Goal: Information Seeking & Learning: Learn about a topic

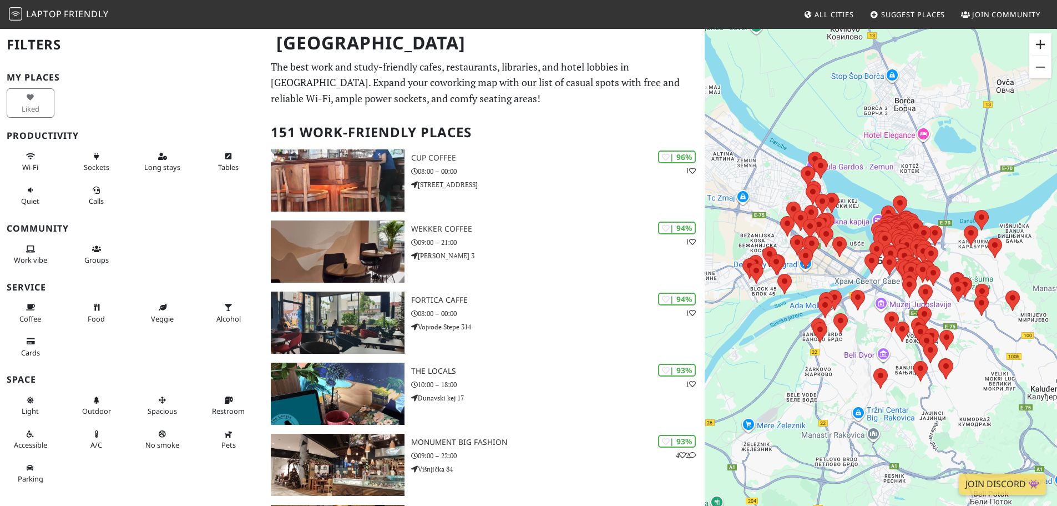
click at [1040, 40] on button "Zoom in" at bounding box center [1040, 44] width 22 height 22
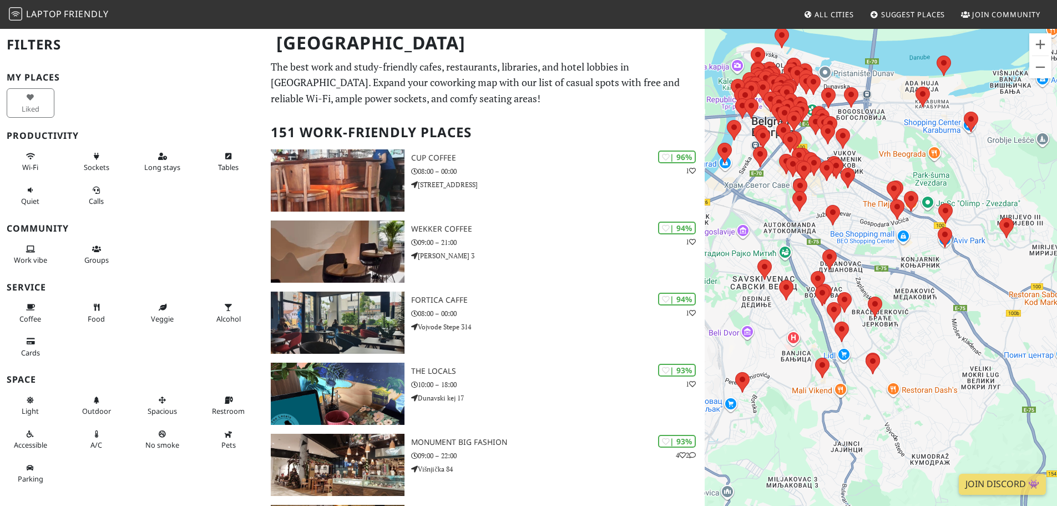
drag, startPoint x: 1023, startPoint y: 398, endPoint x: 883, endPoint y: 291, distance: 176.6
click at [883, 291] on div "To navigate, press the arrow keys." at bounding box center [881, 281] width 352 height 506
click at [1038, 48] on button "Zoom in" at bounding box center [1040, 44] width 22 height 22
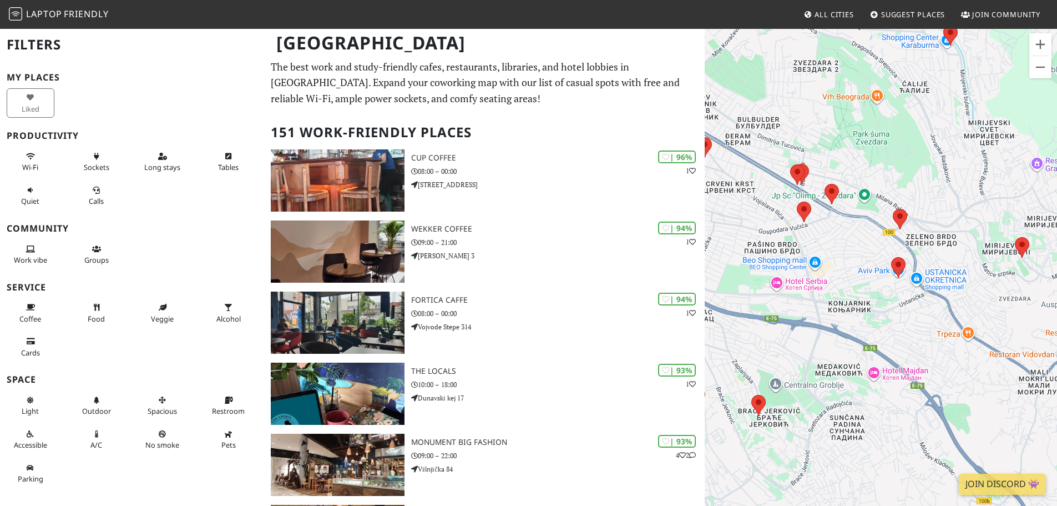
drag, startPoint x: 1010, startPoint y: 259, endPoint x: 897, endPoint y: 322, distance: 129.2
click at [897, 322] on div "To navigate, press the arrow keys." at bounding box center [881, 281] width 352 height 506
click at [1039, 44] on button "Zoom in" at bounding box center [1040, 44] width 22 height 22
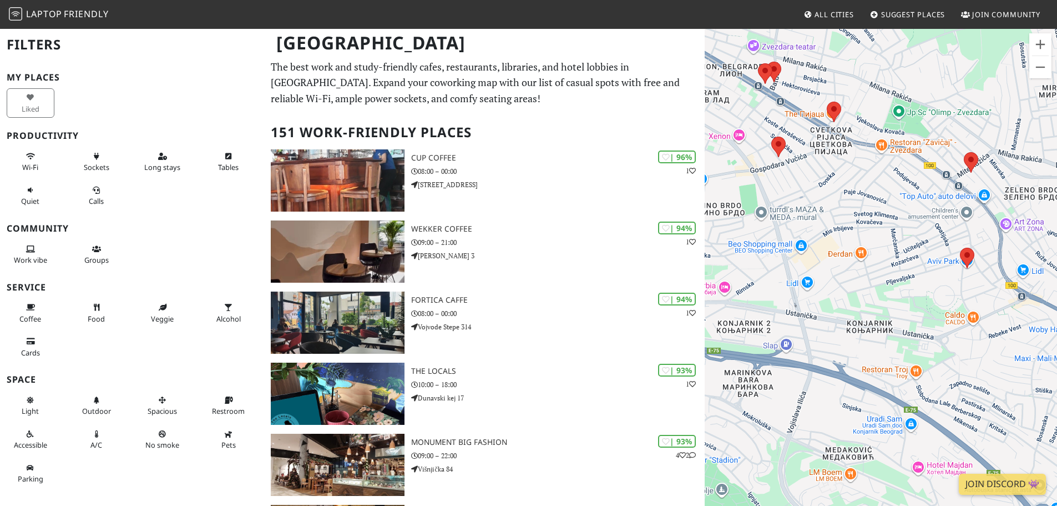
drag, startPoint x: 979, startPoint y: 260, endPoint x: 780, endPoint y: 289, distance: 201.2
click at [780, 289] on div "To navigate, press the arrow keys." at bounding box center [881, 281] width 352 height 506
click at [964, 152] on area at bounding box center [964, 152] width 0 height 0
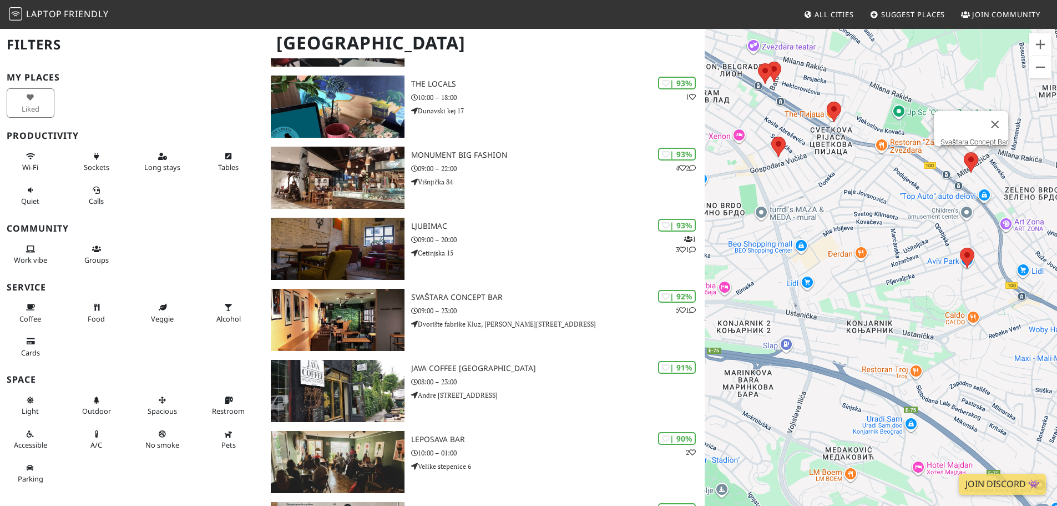
scroll to position [299, 0]
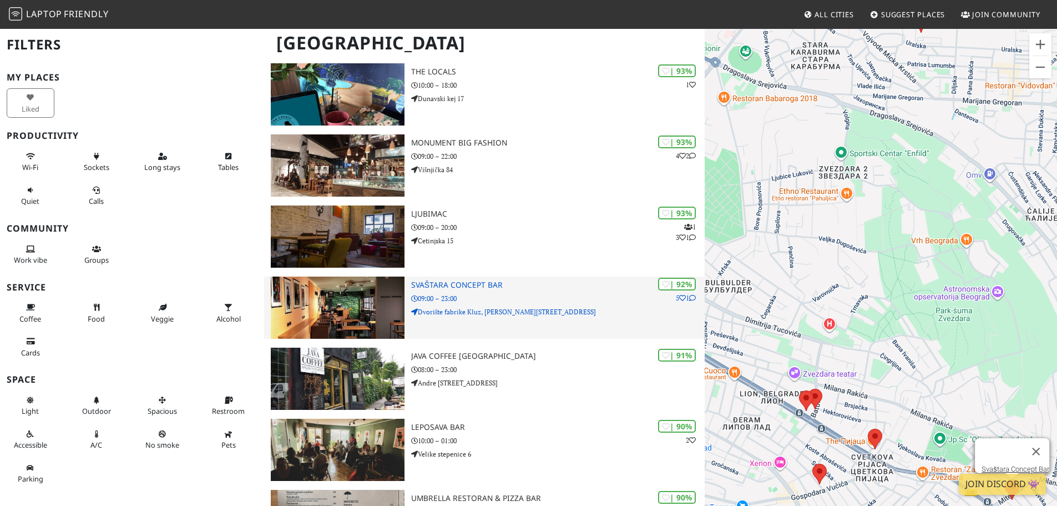
click at [478, 281] on h3 "Svaštara Concept Bar" at bounding box center [558, 284] width 294 height 9
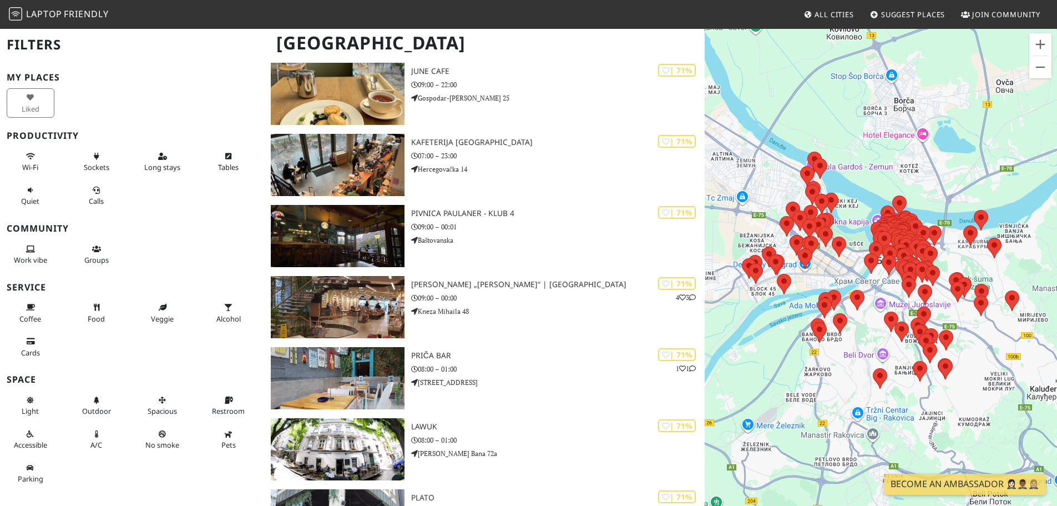
scroll to position [4840, 0]
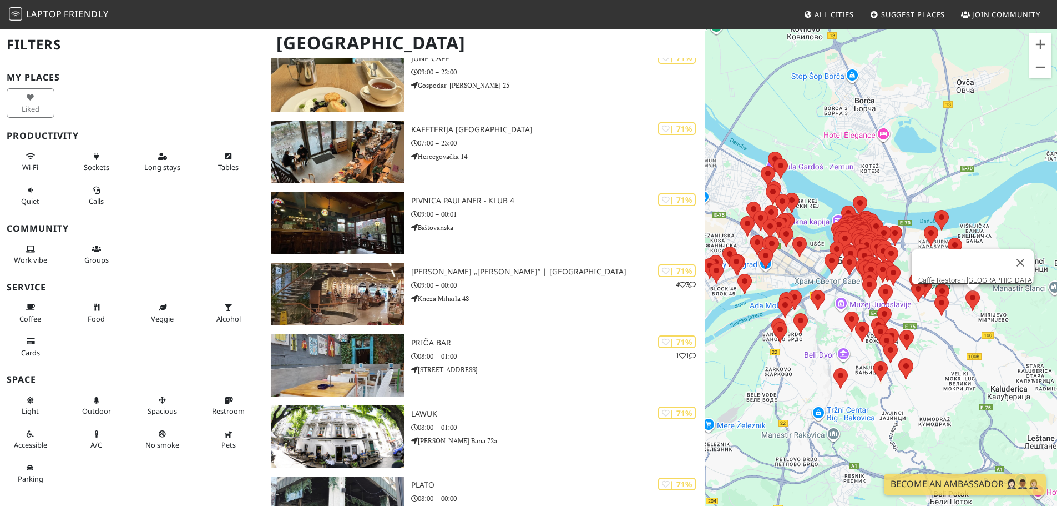
click at [966, 290] on area at bounding box center [966, 290] width 0 height 0
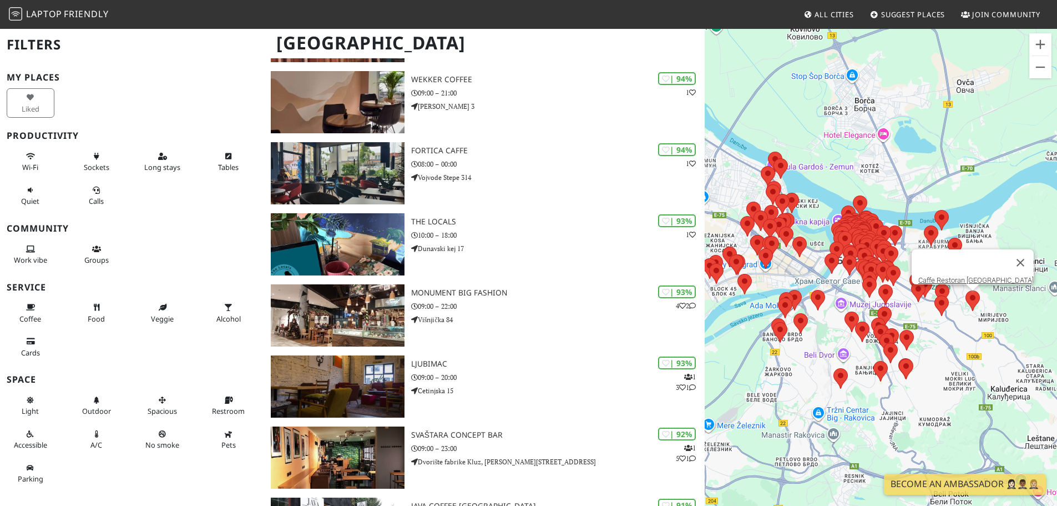
scroll to position [0, 0]
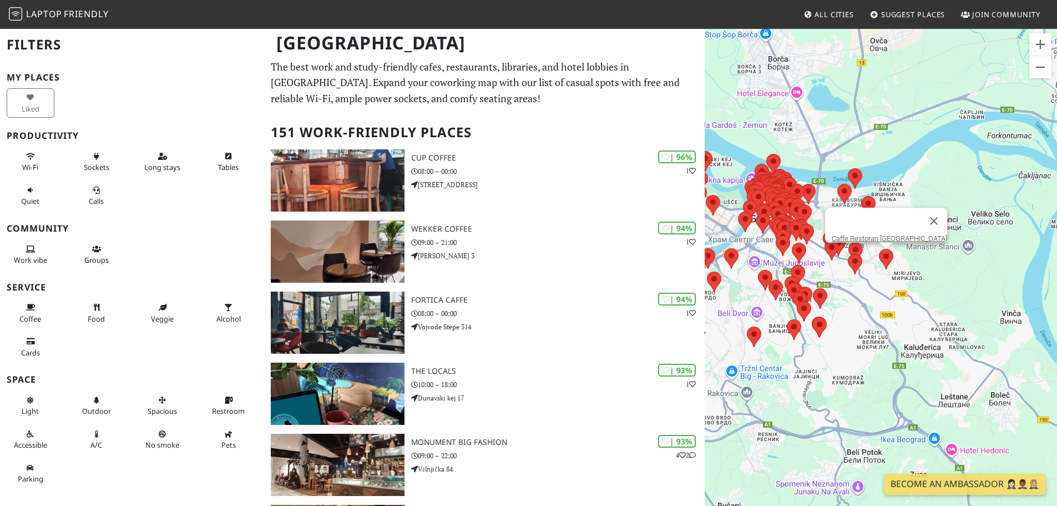
drag, startPoint x: 1005, startPoint y: 346, endPoint x: 916, endPoint y: 304, distance: 98.5
click at [916, 304] on div "To navigate, press the arrow keys. Caffe Restoran Amsterdam" at bounding box center [881, 281] width 352 height 506
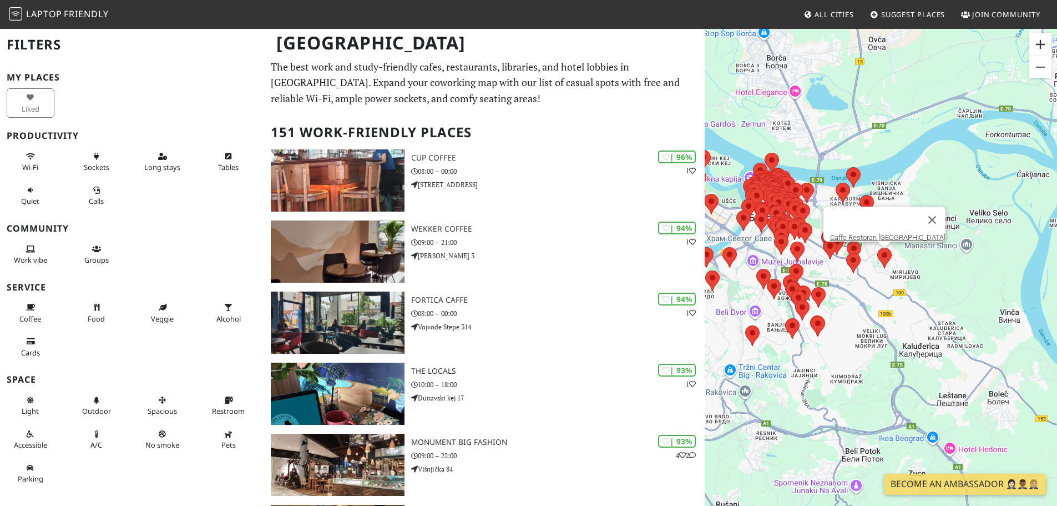
click at [1039, 43] on button "Zoom in" at bounding box center [1040, 44] width 22 height 22
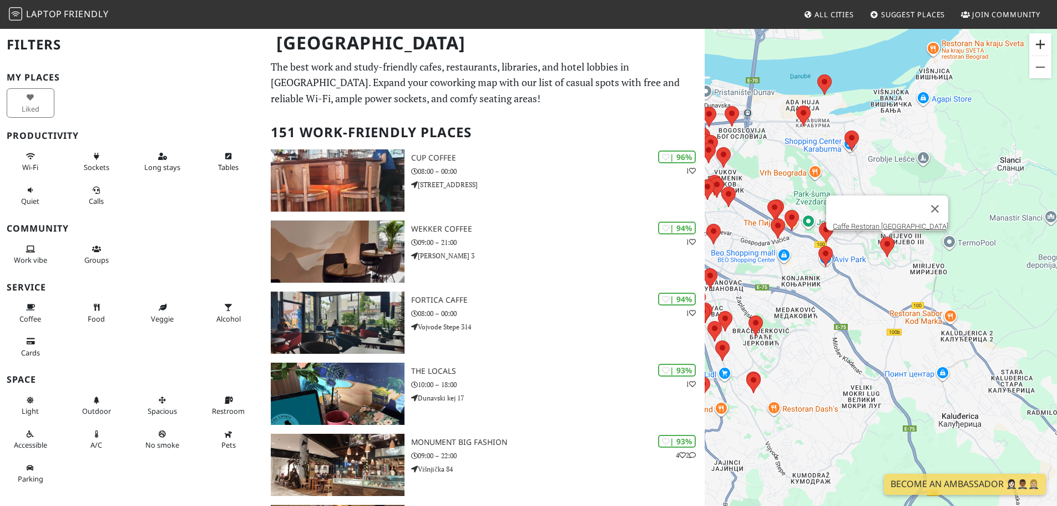
click at [1039, 43] on button "Zoom in" at bounding box center [1040, 44] width 22 height 22
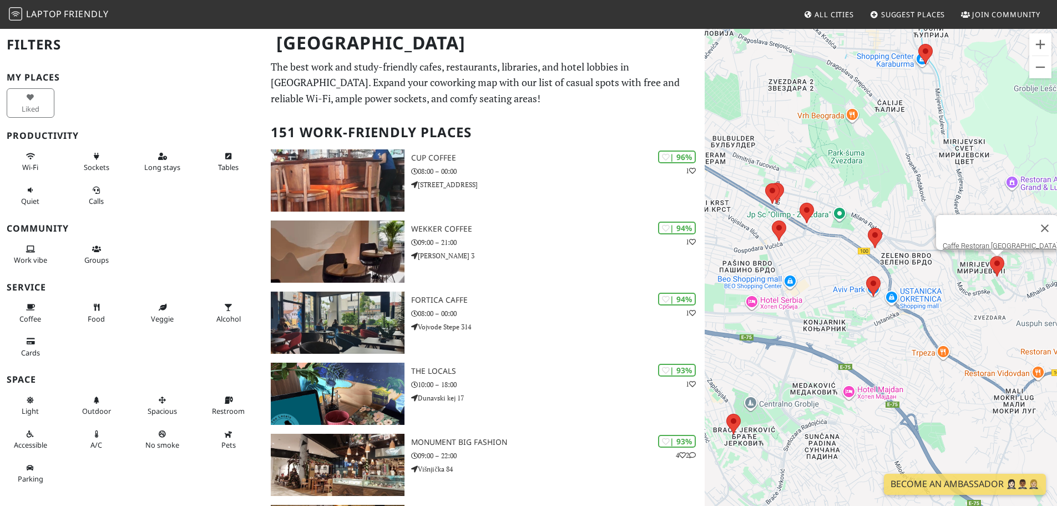
drag, startPoint x: 804, startPoint y: 313, endPoint x: 911, endPoint y: 357, distance: 115.9
click at [911, 357] on div "To navigate, press the arrow keys. Caffe Restoran Amsterdam" at bounding box center [881, 281] width 352 height 506
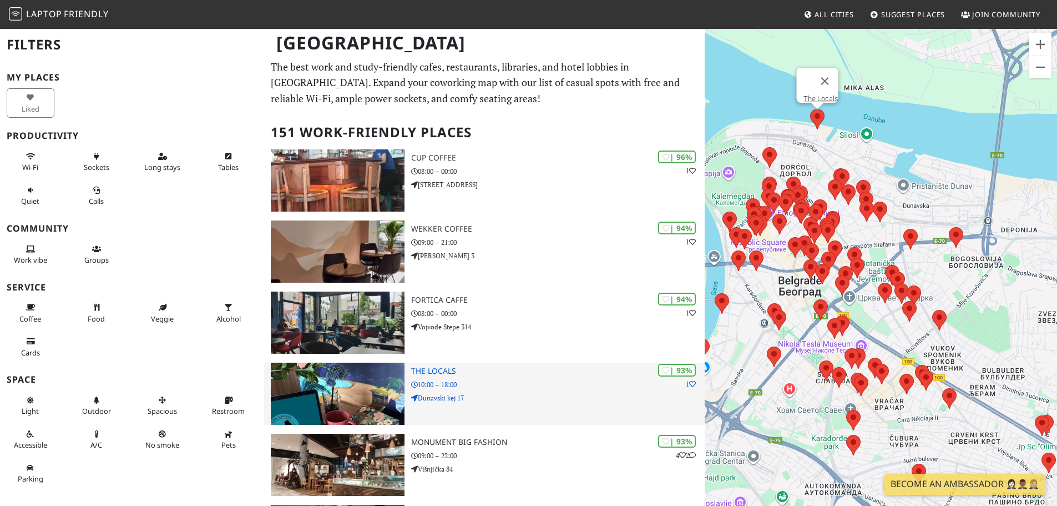
click at [317, 403] on img at bounding box center [338, 393] width 134 height 62
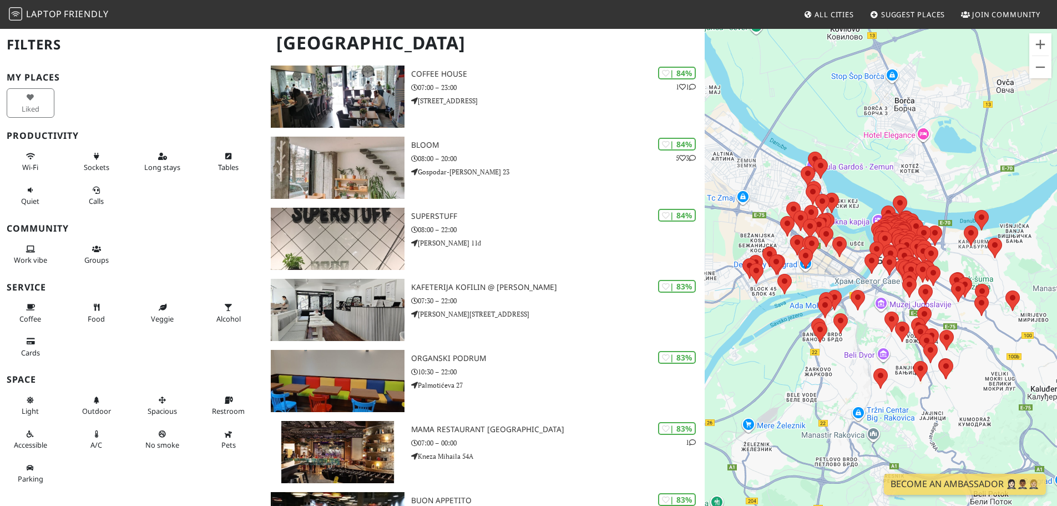
scroll to position [1684, 0]
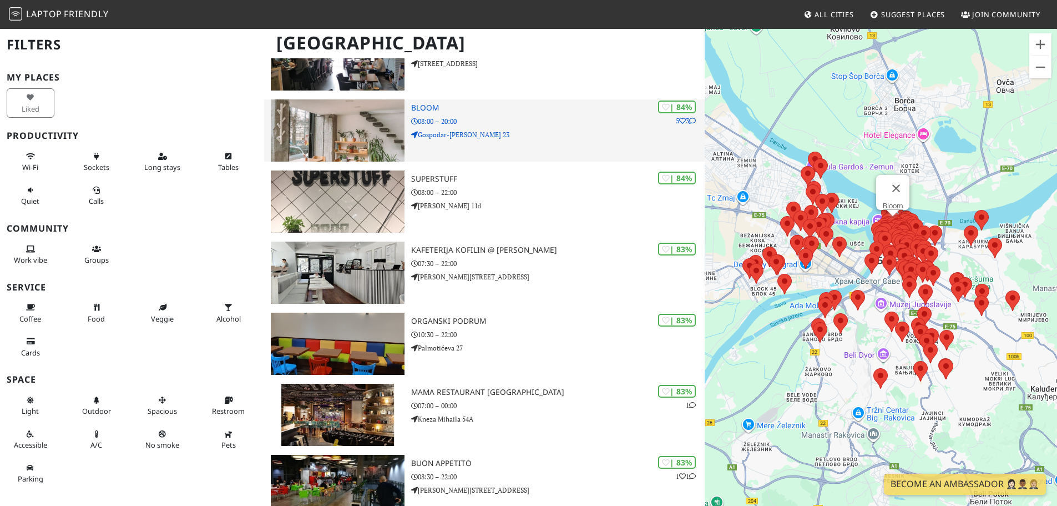
click at [350, 140] on img at bounding box center [338, 130] width 134 height 62
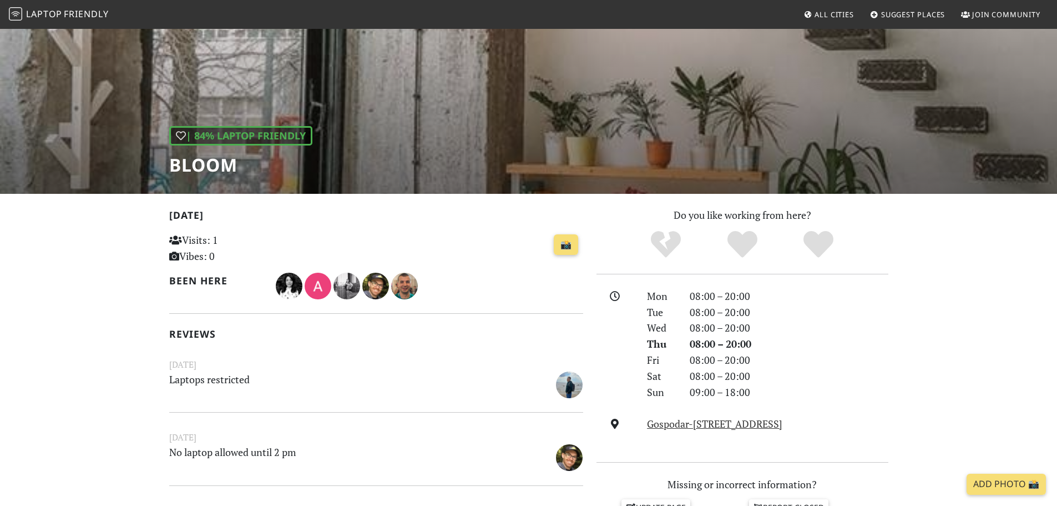
scroll to position [57, 0]
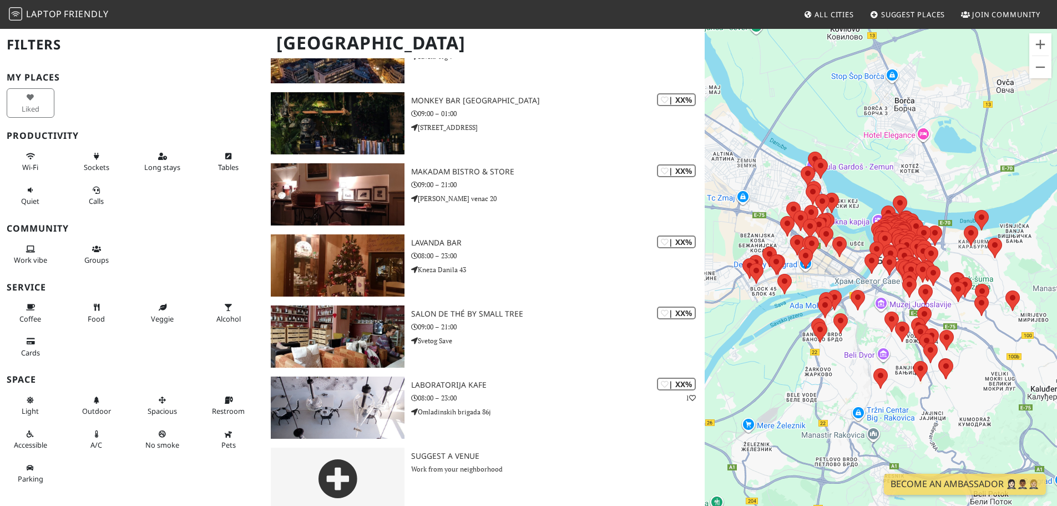
scroll to position [10403, 0]
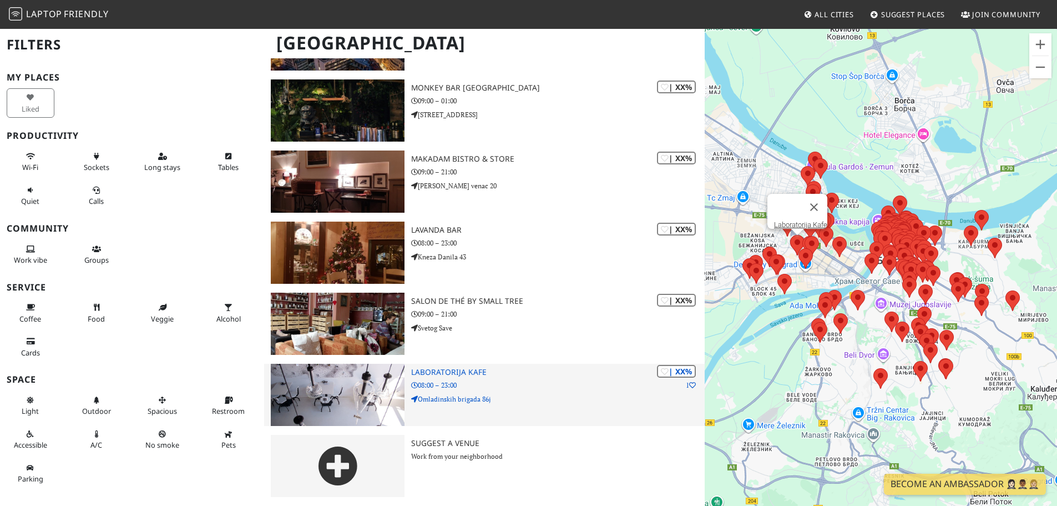
click at [353, 400] on img at bounding box center [338, 394] width 134 height 62
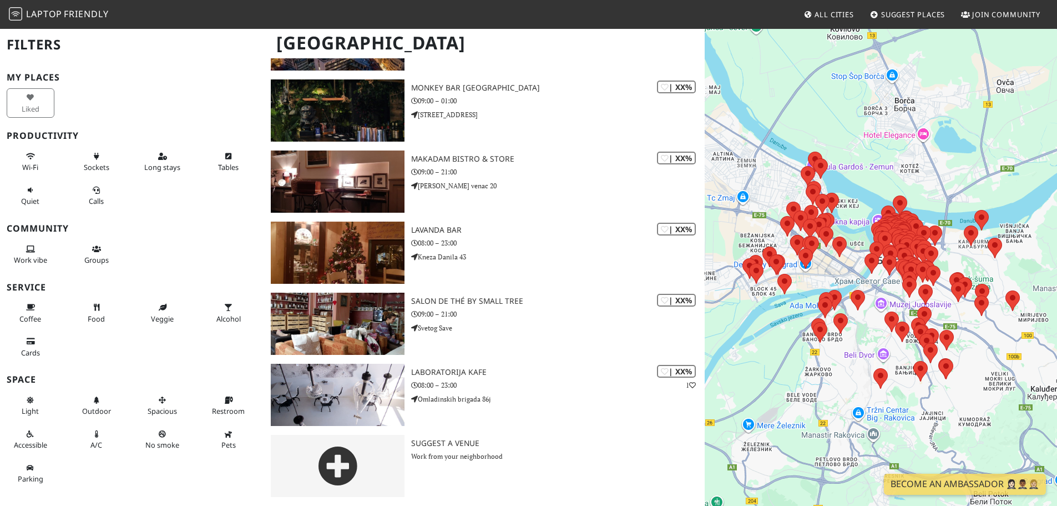
scroll to position [10403, 0]
click at [911, 296] on img at bounding box center [909, 287] width 14 height 21
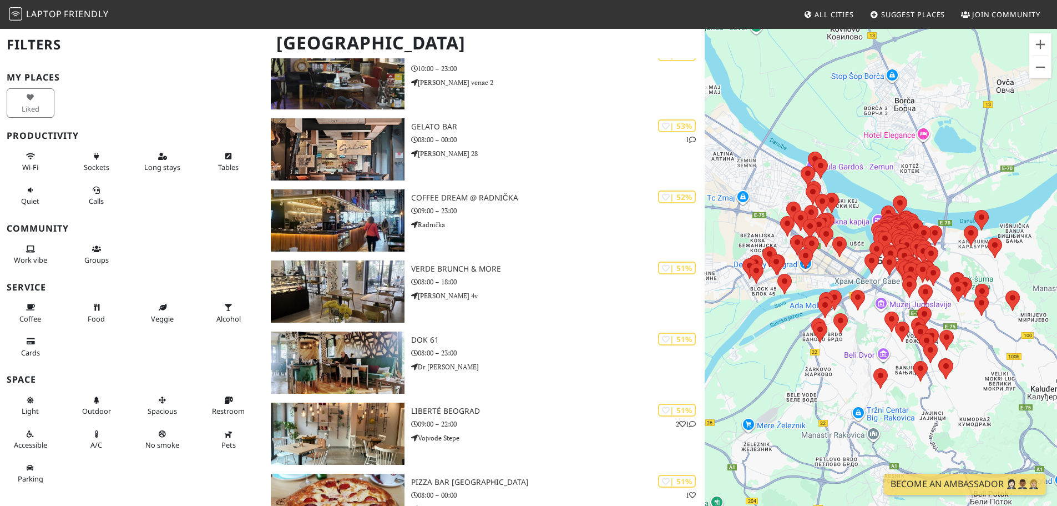
scroll to position [8918, 0]
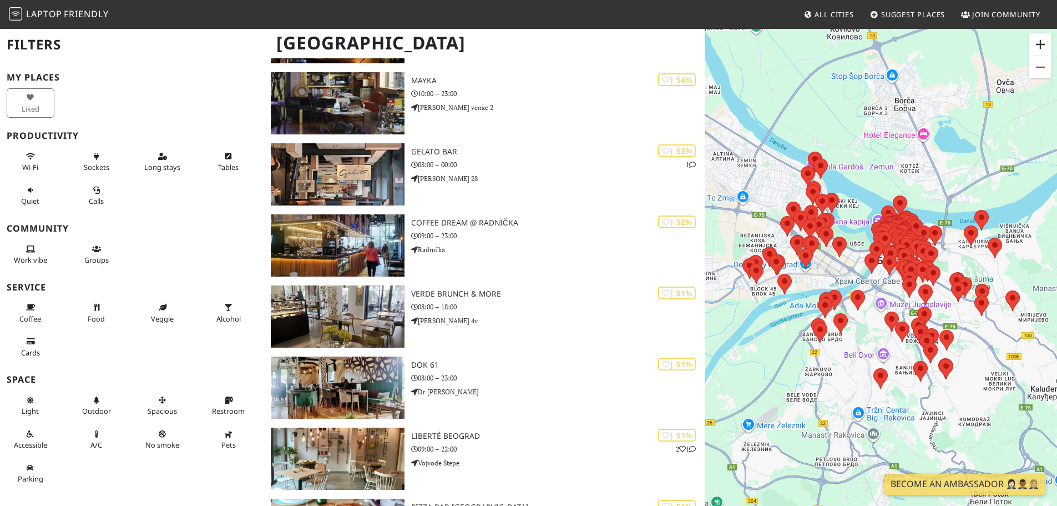
click at [1036, 46] on button "Zoom in" at bounding box center [1040, 44] width 22 height 22
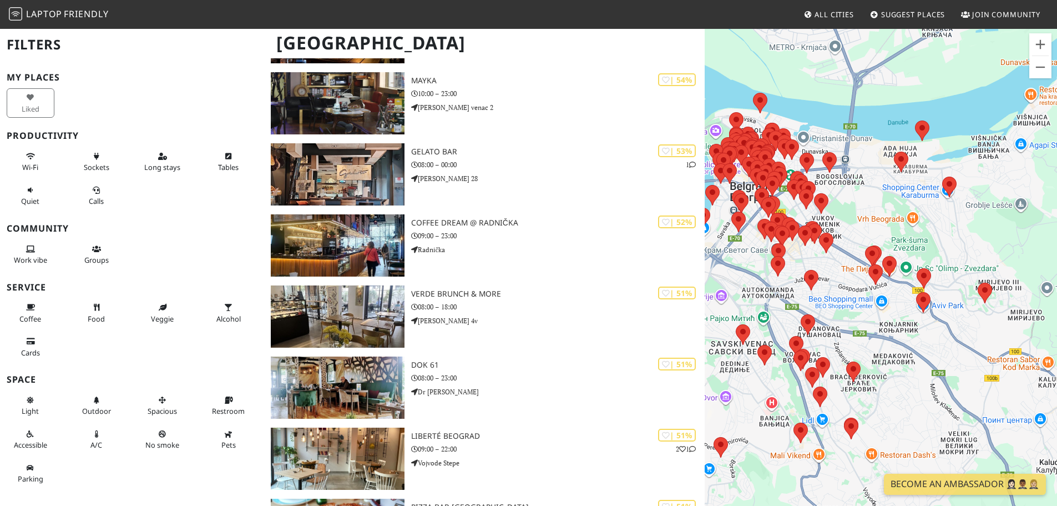
drag, startPoint x: 956, startPoint y: 401, endPoint x: 792, endPoint y: 361, distance: 168.6
click at [794, 361] on div at bounding box center [801, 360] width 14 height 21
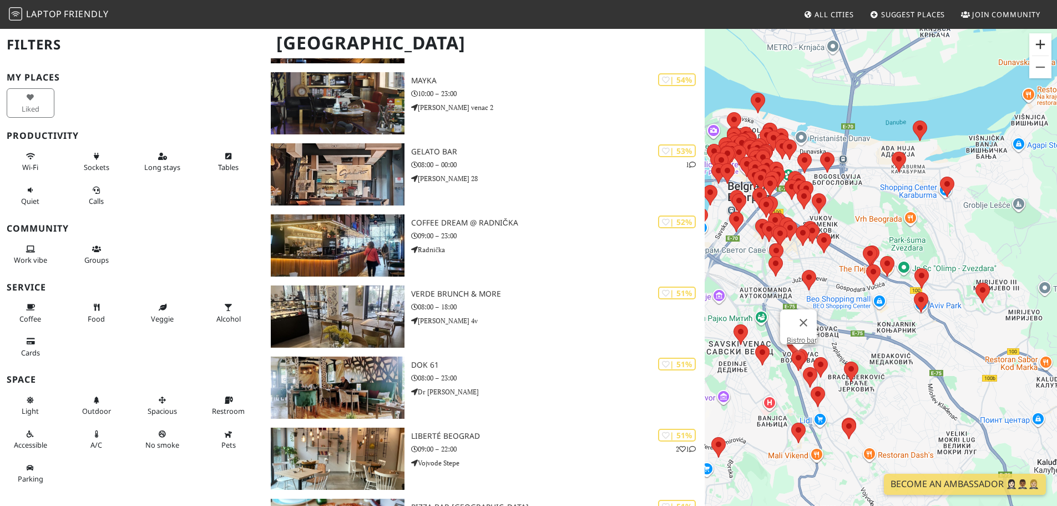
click at [1037, 49] on button "Zoom in" at bounding box center [1040, 44] width 22 height 22
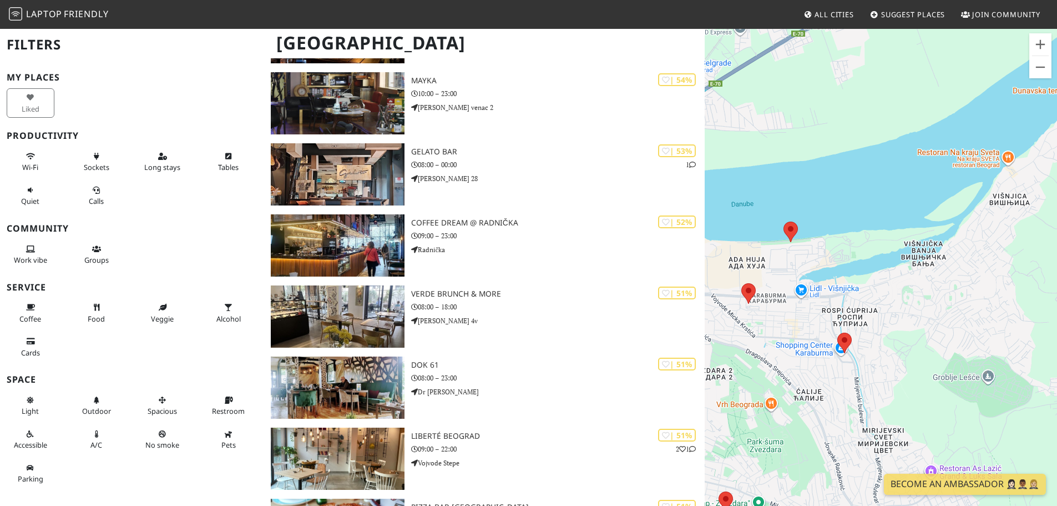
drag, startPoint x: 994, startPoint y: 165, endPoint x: 825, endPoint y: 406, distance: 294.4
click at [825, 406] on div "To navigate, press the arrow keys. Bistro bar" at bounding box center [881, 281] width 352 height 506
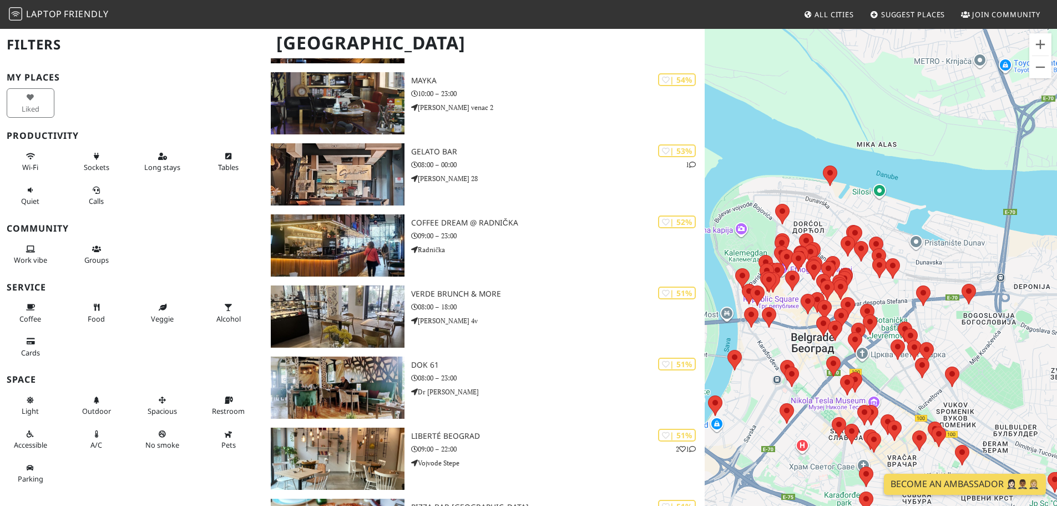
click at [913, 484] on link "Become an Ambassador 🤵🏻‍♀️🤵🏾‍♂️🤵🏼‍♀️" at bounding box center [965, 483] width 162 height 21
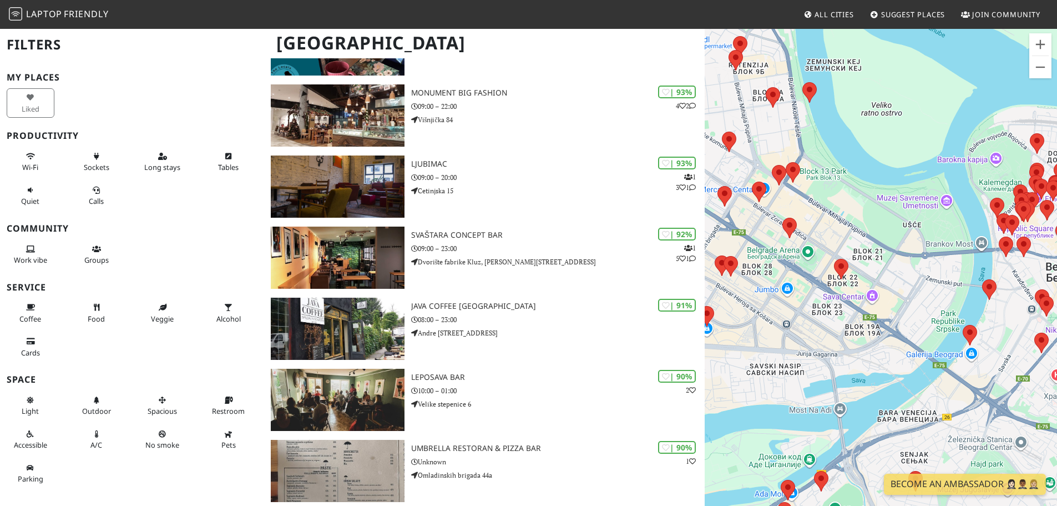
scroll to position [0, 0]
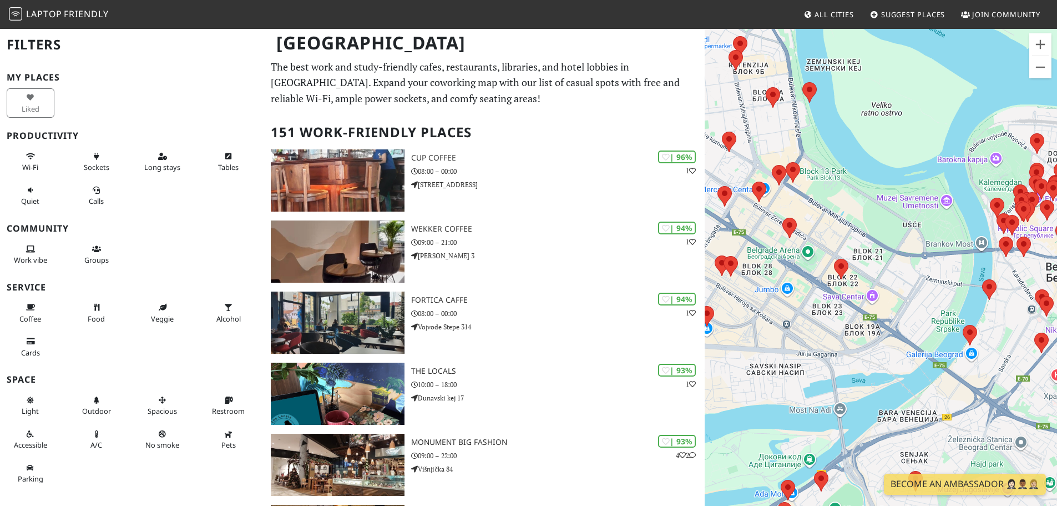
click at [12, 14] on img at bounding box center [15, 13] width 13 height 13
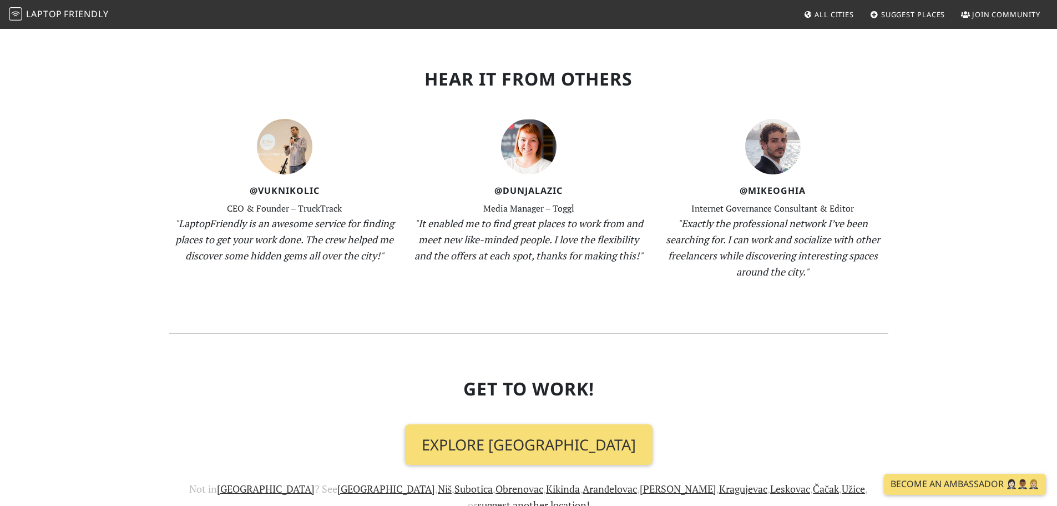
scroll to position [1049, 0]
